Goal: Browse casually

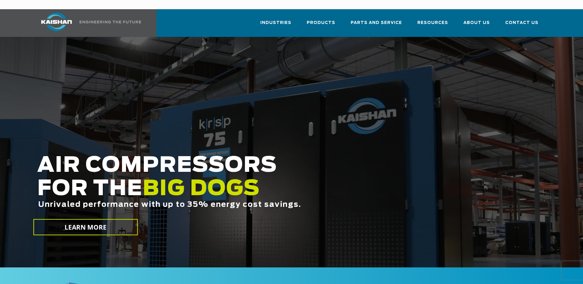
drag, startPoint x: 471, startPoint y: 122, endPoint x: 472, endPoint y: 125, distance: 3.4
click at [471, 124] on div at bounding box center [291, 152] width 583 height 231
